Goal: Information Seeking & Learning: Compare options

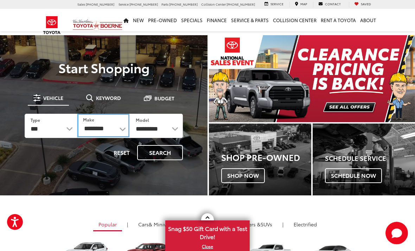
click at [94, 126] on select "**********" at bounding box center [103, 125] width 52 height 24
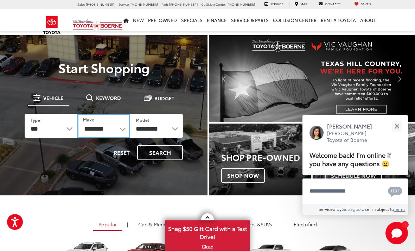
select select "******"
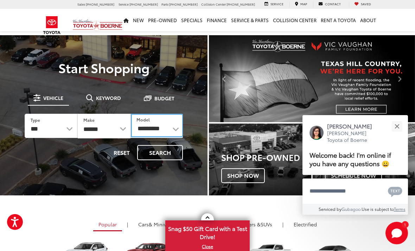
click at [151, 130] on select "**********" at bounding box center [157, 125] width 52 height 24
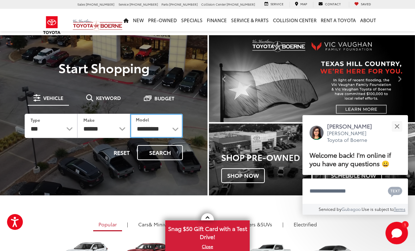
select select "*****"
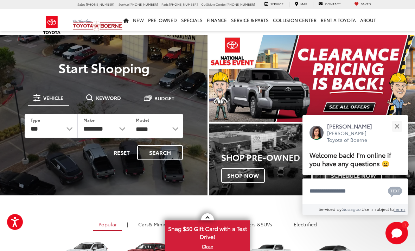
click at [167, 155] on button "Search" at bounding box center [160, 152] width 46 height 15
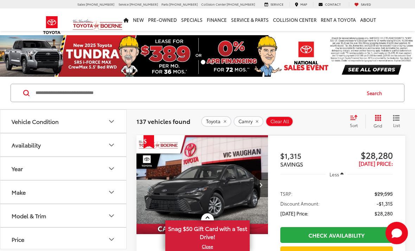
click at [23, 118] on div "Vehicle Condition" at bounding box center [35, 121] width 47 height 7
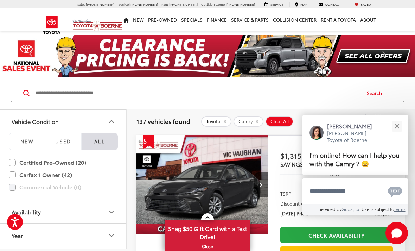
click at [17, 138] on button "NEW" at bounding box center [27, 141] width 36 height 18
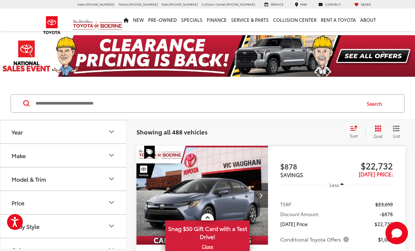
click at [16, 157] on div "Make" at bounding box center [19, 155] width 14 height 7
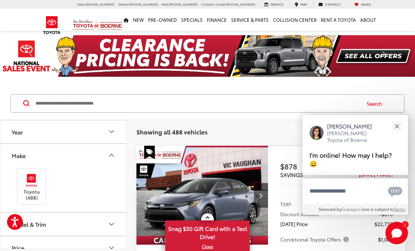
click at [27, 187] on img at bounding box center [31, 180] width 19 height 17
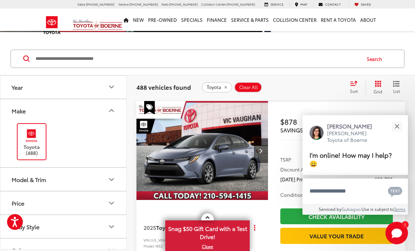
scroll to position [45, 0]
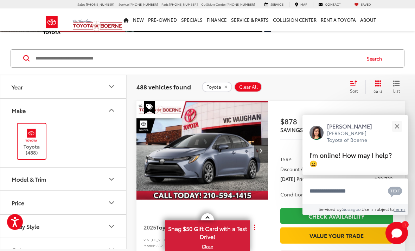
click at [18, 179] on div "Model & Trim" at bounding box center [29, 178] width 34 height 7
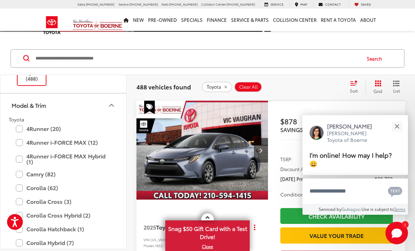
scroll to position [76, 0]
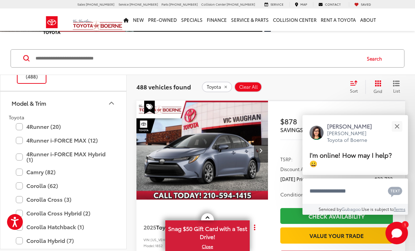
click at [1, 99] on button "Model & Trim" at bounding box center [63, 102] width 126 height 23
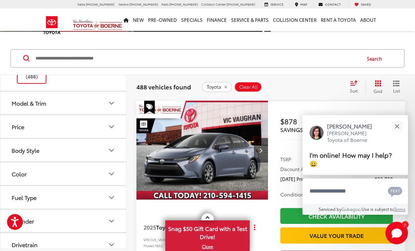
click at [15, 107] on button "Model & Trim" at bounding box center [63, 102] width 126 height 23
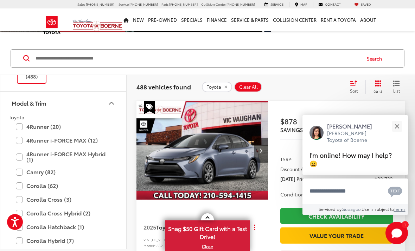
click at [20, 171] on label "Camry (82)" at bounding box center [63, 171] width 95 height 12
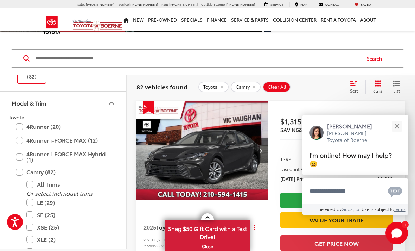
click at [350, 89] on span "Sort" at bounding box center [354, 90] width 8 height 6
click at [337, 120] on span "Low to High" at bounding box center [331, 117] width 32 height 8
click at [395, 134] on button "Close" at bounding box center [396, 125] width 15 height 15
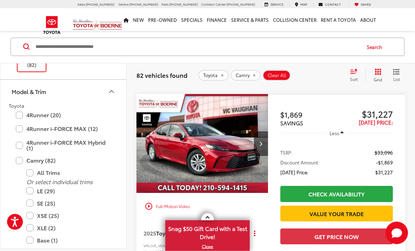
scroll to position [1674, 0]
click at [30, 215] on label "XSE (25)" at bounding box center [68, 215] width 84 height 12
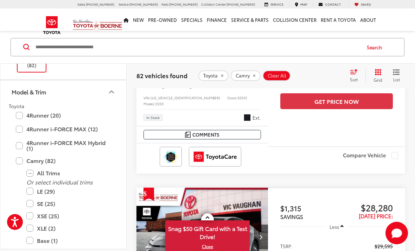
click at [29, 228] on label "XLE (2)" at bounding box center [68, 228] width 84 height 12
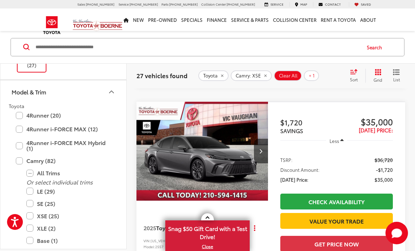
scroll to position [479, 0]
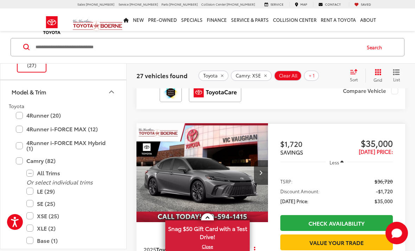
click at [18, 160] on label "Camry (82)" at bounding box center [63, 160] width 95 height 12
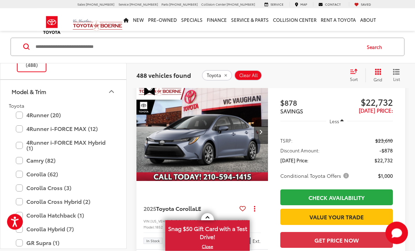
scroll to position [105, 0]
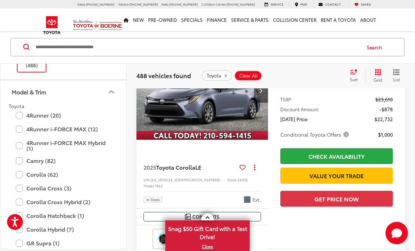
click at [14, 105] on span "Toyota" at bounding box center [16, 105] width 15 height 7
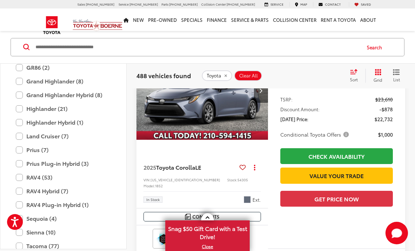
scroll to position [276, 0]
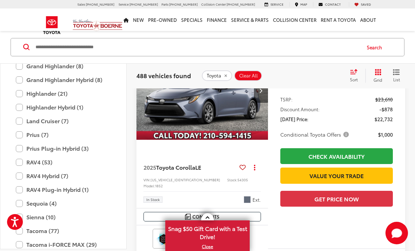
click at [18, 162] on label "RAV4 (53)" at bounding box center [63, 162] width 95 height 12
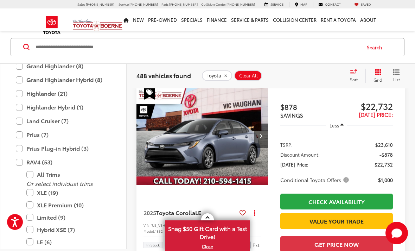
scroll to position [56, 0]
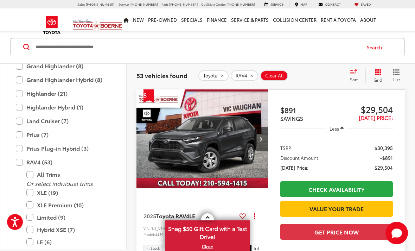
click at [28, 193] on label "XLE (19)" at bounding box center [68, 192] width 84 height 12
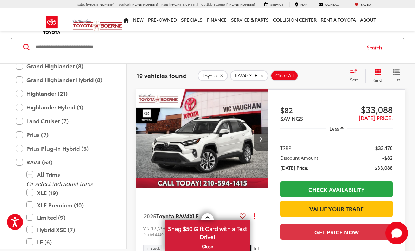
click at [29, 243] on label "LE (6)" at bounding box center [68, 241] width 84 height 12
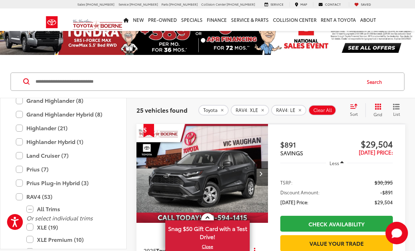
scroll to position [24, 0]
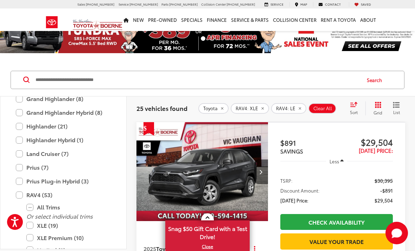
click at [71, 212] on label "All Trims" at bounding box center [68, 207] width 84 height 12
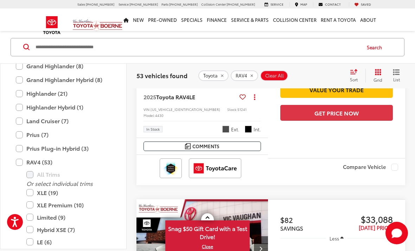
scroll to position [245, 0]
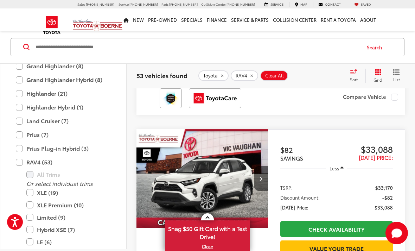
click at [32, 191] on label "XLE (19)" at bounding box center [68, 192] width 84 height 12
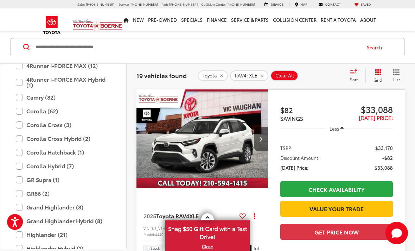
scroll to position [138, 0]
click at [25, 112] on label "Corolla (62)" at bounding box center [63, 111] width 95 height 12
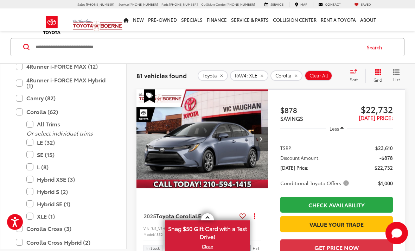
click at [28, 216] on label "XLE (1)" at bounding box center [68, 216] width 84 height 12
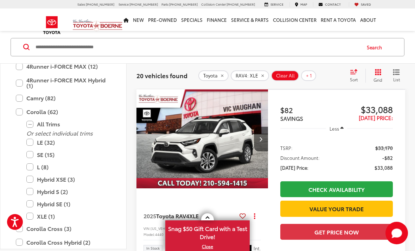
click at [30, 215] on label "XLE (1)" at bounding box center [68, 216] width 84 height 12
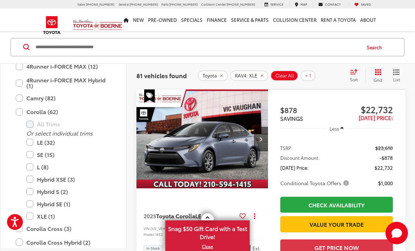
click at [34, 161] on label "L (8)" at bounding box center [68, 167] width 84 height 12
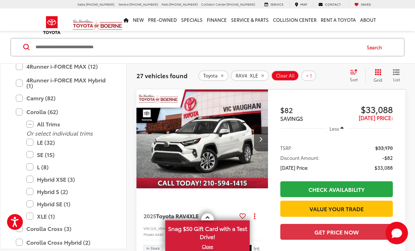
click at [33, 168] on label "L (8)" at bounding box center [68, 167] width 84 height 12
click at [29, 156] on label "SE (15)" at bounding box center [68, 154] width 84 height 12
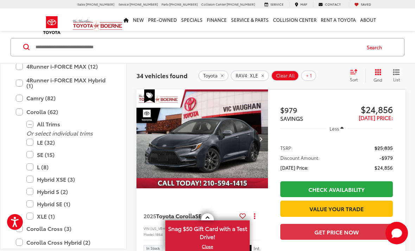
click at [30, 155] on label "SE (15)" at bounding box center [68, 154] width 84 height 12
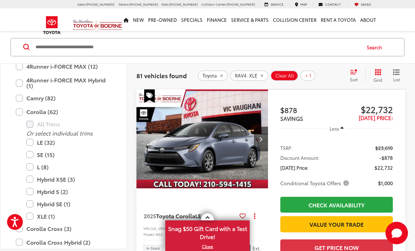
click at [22, 111] on label "Corolla (62)" at bounding box center [63, 111] width 95 height 12
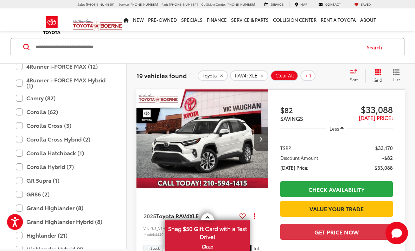
click at [20, 99] on label "Camry (82)" at bounding box center [63, 98] width 95 height 12
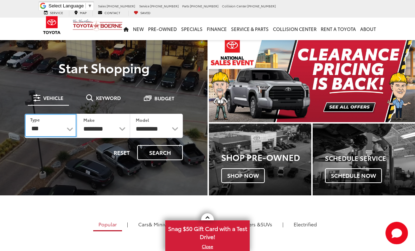
click at [47, 123] on select "*** *** **** *********" at bounding box center [51, 125] width 52 height 24
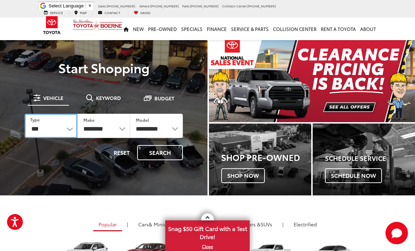
select select "******"
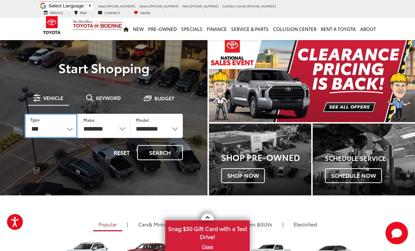
select select "******"
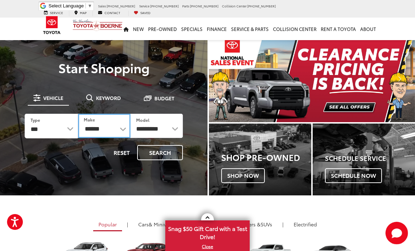
click at [118, 128] on select "******** ******" at bounding box center [104, 125] width 52 height 24
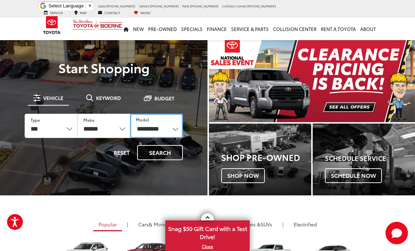
click at [168, 126] on select "**********" at bounding box center [156, 125] width 53 height 24
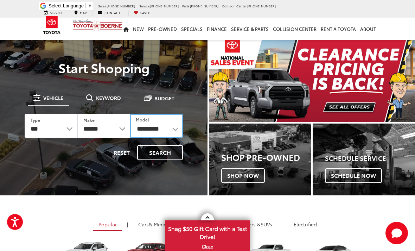
click at [177, 130] on select "**********" at bounding box center [156, 125] width 53 height 24
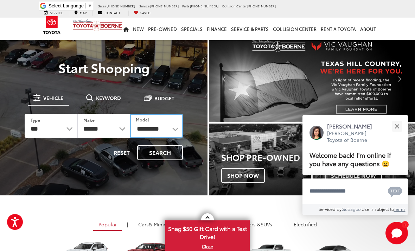
select select "****"
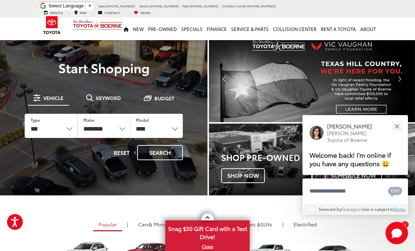
click at [168, 158] on button "Search" at bounding box center [160, 152] width 46 height 15
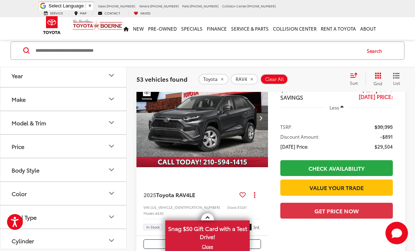
scroll to position [71, 0]
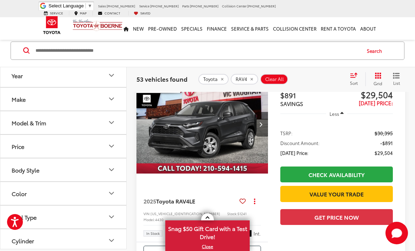
click at [20, 121] on div "Model & Trim" at bounding box center [29, 122] width 34 height 7
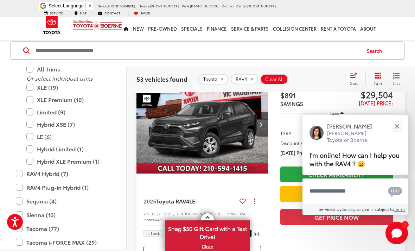
scroll to position [330, 0]
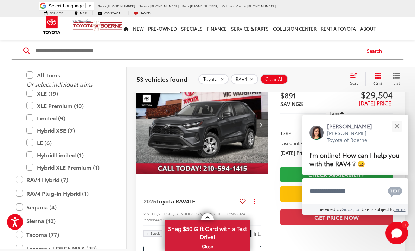
click at [32, 91] on label "XLE (19)" at bounding box center [68, 93] width 84 height 12
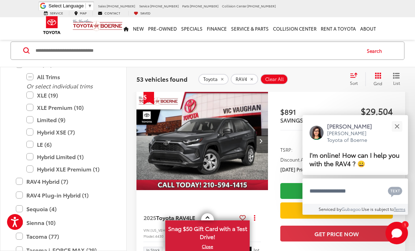
scroll to position [53, 0]
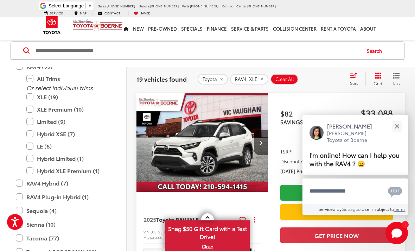
click at [359, 79] on div "Sort" at bounding box center [355, 79] width 19 height 14
click at [344, 113] on span "Low to High" at bounding box center [331, 109] width 32 height 8
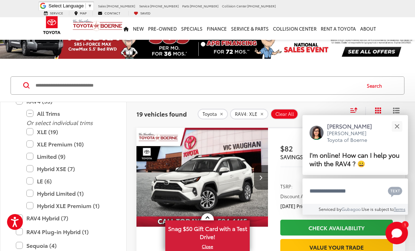
scroll to position [17, 0]
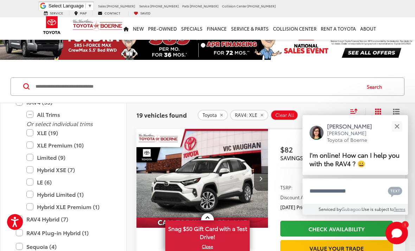
click at [19, 107] on label "RAV4 (53)" at bounding box center [63, 102] width 95 height 12
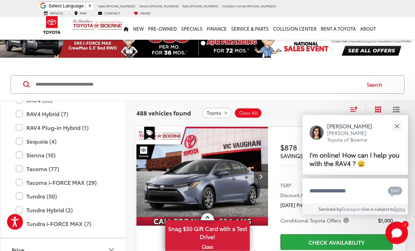
scroll to position [36, 0]
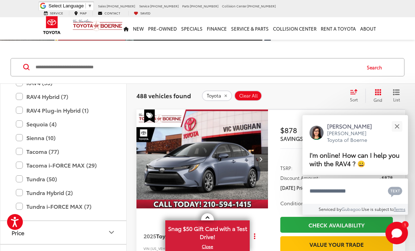
click at [34, 227] on button "Price" at bounding box center [63, 232] width 126 height 23
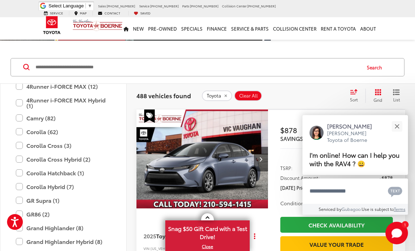
scroll to position [96, 0]
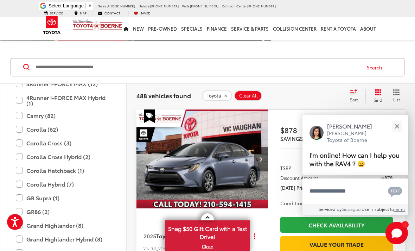
click at [22, 143] on label "Corolla Cross (3)" at bounding box center [63, 143] width 95 height 12
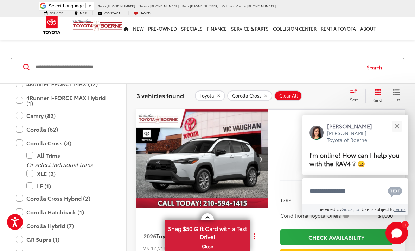
click at [409, 39] on link "Next" at bounding box center [383, 19] width 62 height 41
click at [396, 134] on button "Close" at bounding box center [396, 125] width 15 height 15
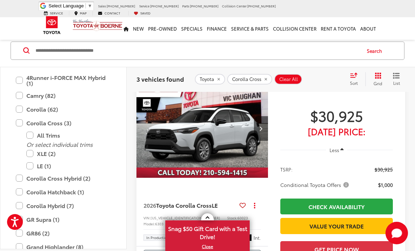
scroll to position [67, 0]
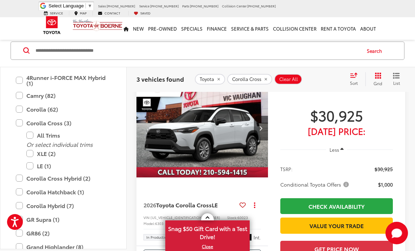
click at [30, 153] on label "XLE (2)" at bounding box center [68, 153] width 84 height 12
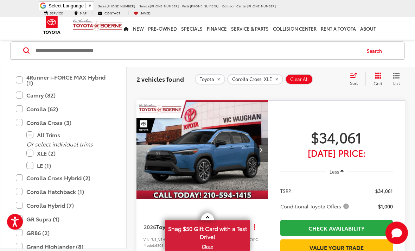
scroll to position [305, 0]
click at [21, 191] on label "Corolla Hatchback (1)" at bounding box center [63, 191] width 95 height 12
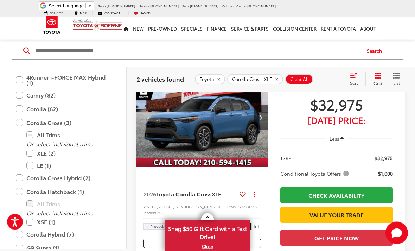
scroll to position [53, 0]
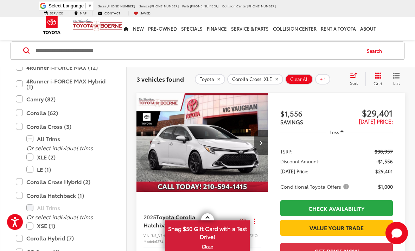
click at [22, 195] on label "Corolla Hatchback (1)" at bounding box center [63, 195] width 95 height 12
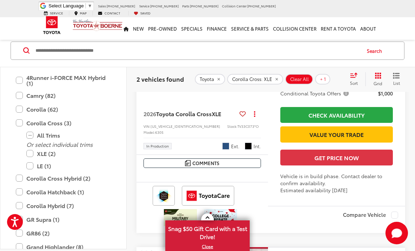
scroll to position [168, 0]
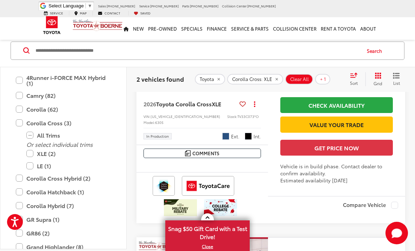
click at [37, 141] on label "All Trims" at bounding box center [68, 135] width 84 height 12
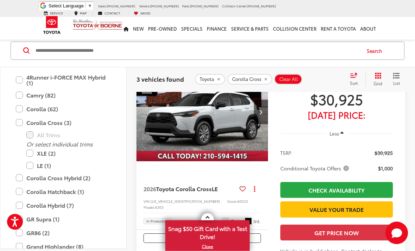
scroll to position [86, 0]
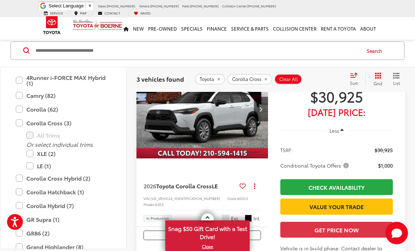
click at [12, 140] on div "All Trims" at bounding box center [63, 135] width 109 height 12
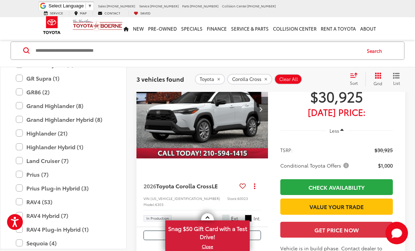
scroll to position [190, 0]
click at [18, 90] on label "GR86 (2)" at bounding box center [63, 92] width 95 height 12
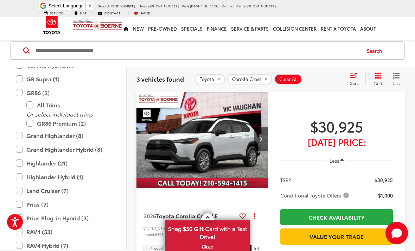
scroll to position [53, 0]
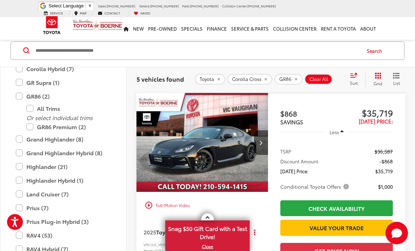
click at [21, 99] on label "GR86 (2)" at bounding box center [63, 96] width 95 height 12
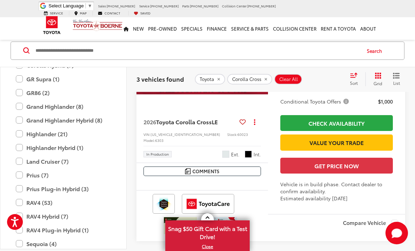
scroll to position [152, 0]
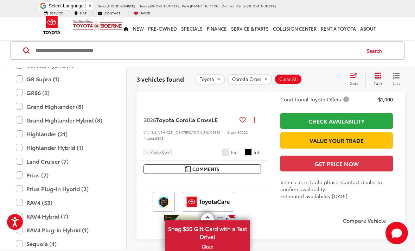
click at [21, 161] on label "Land Cruiser (7)" at bounding box center [63, 161] width 95 height 12
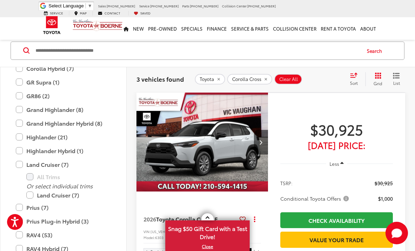
scroll to position [53, 0]
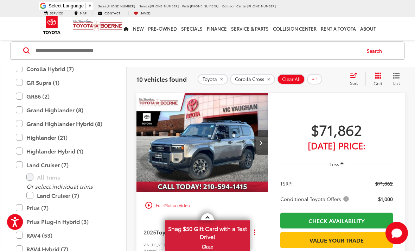
click at [355, 80] on span "Sort" at bounding box center [354, 83] width 8 height 6
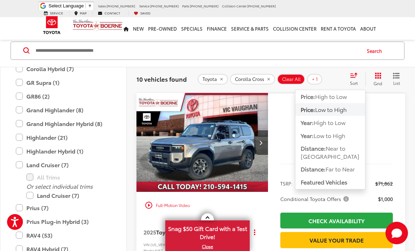
click at [342, 108] on span "Low to High" at bounding box center [331, 109] width 32 height 8
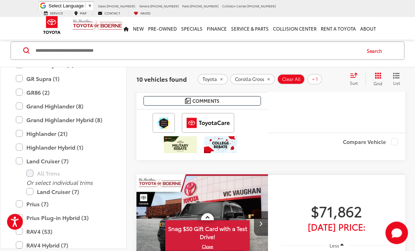
scroll to position [202, 0]
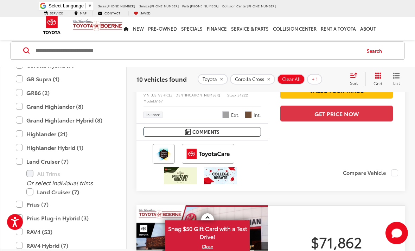
click at [9, 171] on div "All Trims" at bounding box center [63, 173] width 109 height 12
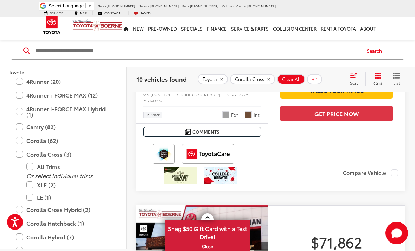
scroll to position [46, 0]
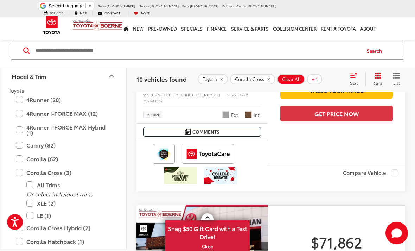
click at [21, 174] on label "Corolla Cross (3)" at bounding box center [63, 172] width 95 height 12
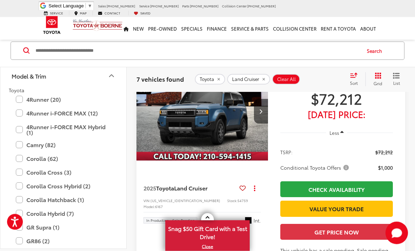
scroll to position [1359, 0]
